Goal: Information Seeking & Learning: Learn about a topic

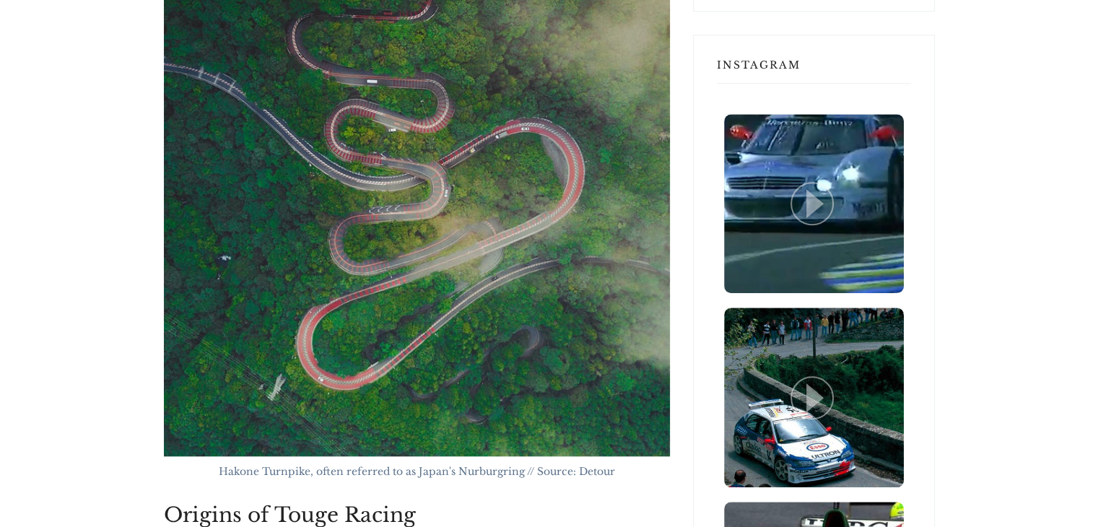
scroll to position [1296, 0]
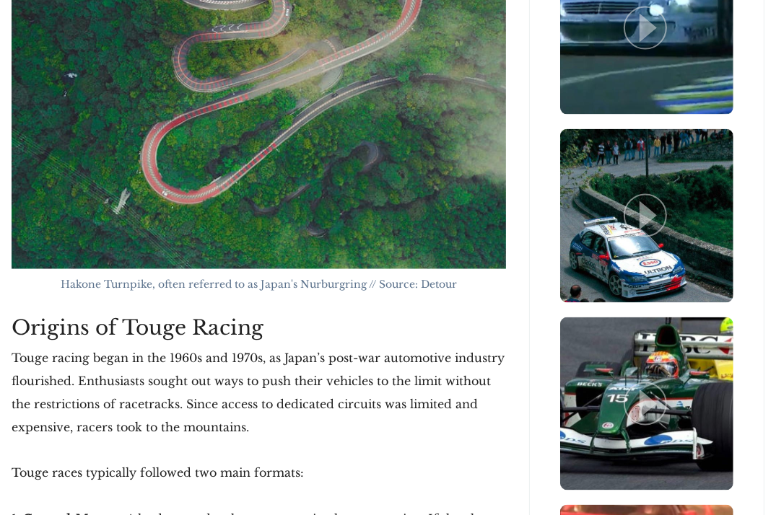
scroll to position [1584, 0]
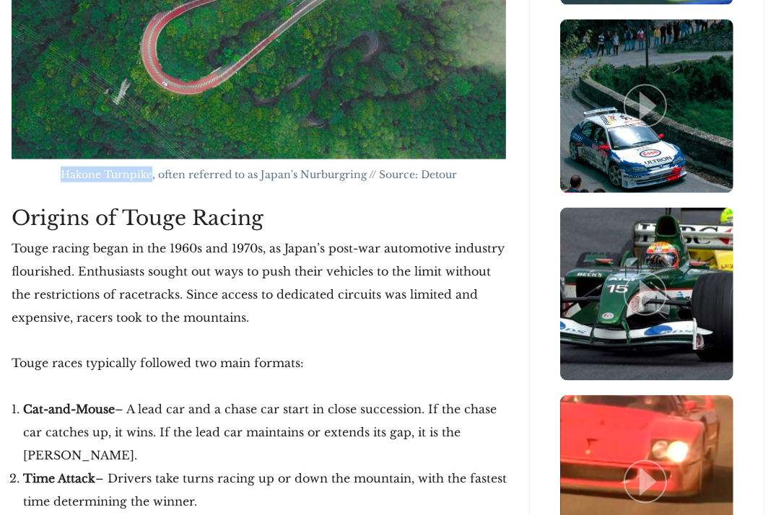
drag, startPoint x: 63, startPoint y: 175, endPoint x: 151, endPoint y: 174, distance: 88.1
click at [151, 174] on span "Hakone Turnpike, often referred to as Japan's Nurburgring // Source: Detour" at bounding box center [259, 174] width 396 height 13
copy span "Hakone Turnpike"
